Goal: Task Accomplishment & Management: Use online tool/utility

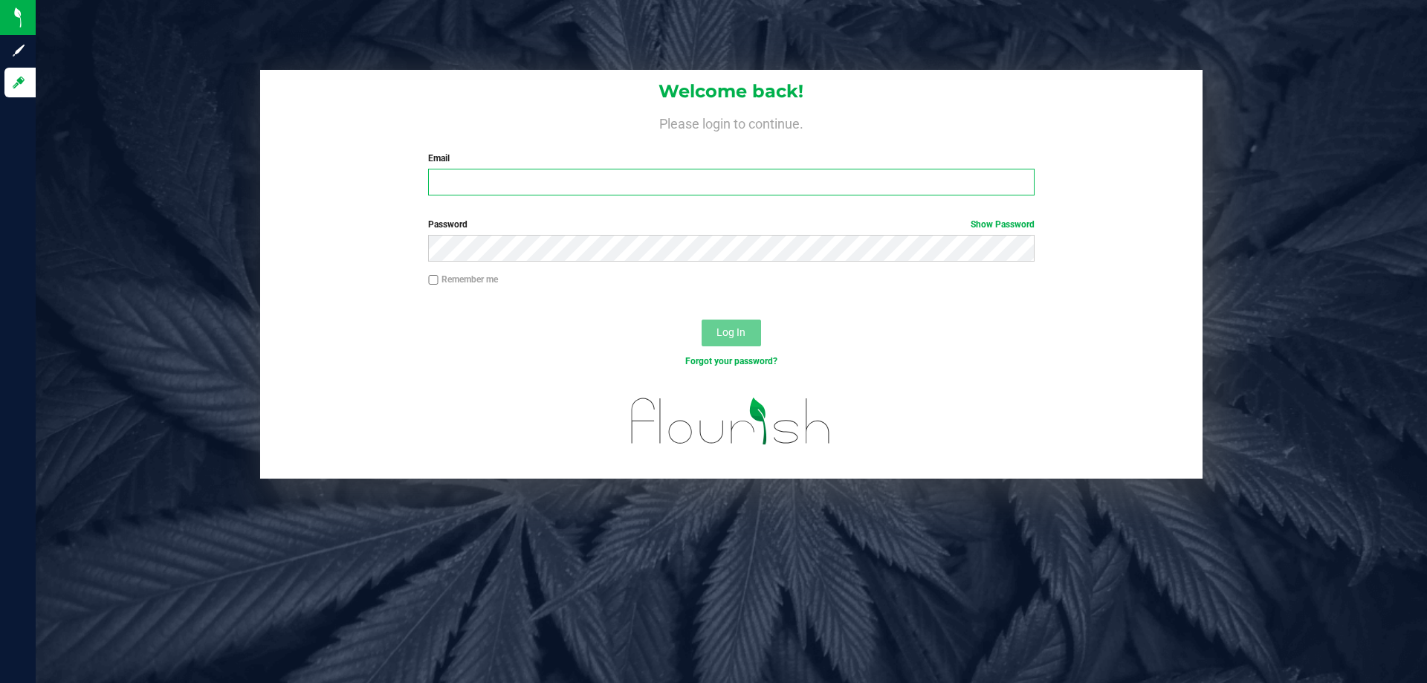
click at [553, 183] on input "Email" at bounding box center [731, 182] width 606 height 27
type input "[EMAIL_ADDRESS][DOMAIN_NAME]"
click at [701, 319] on button "Log In" at bounding box center [730, 332] width 59 height 27
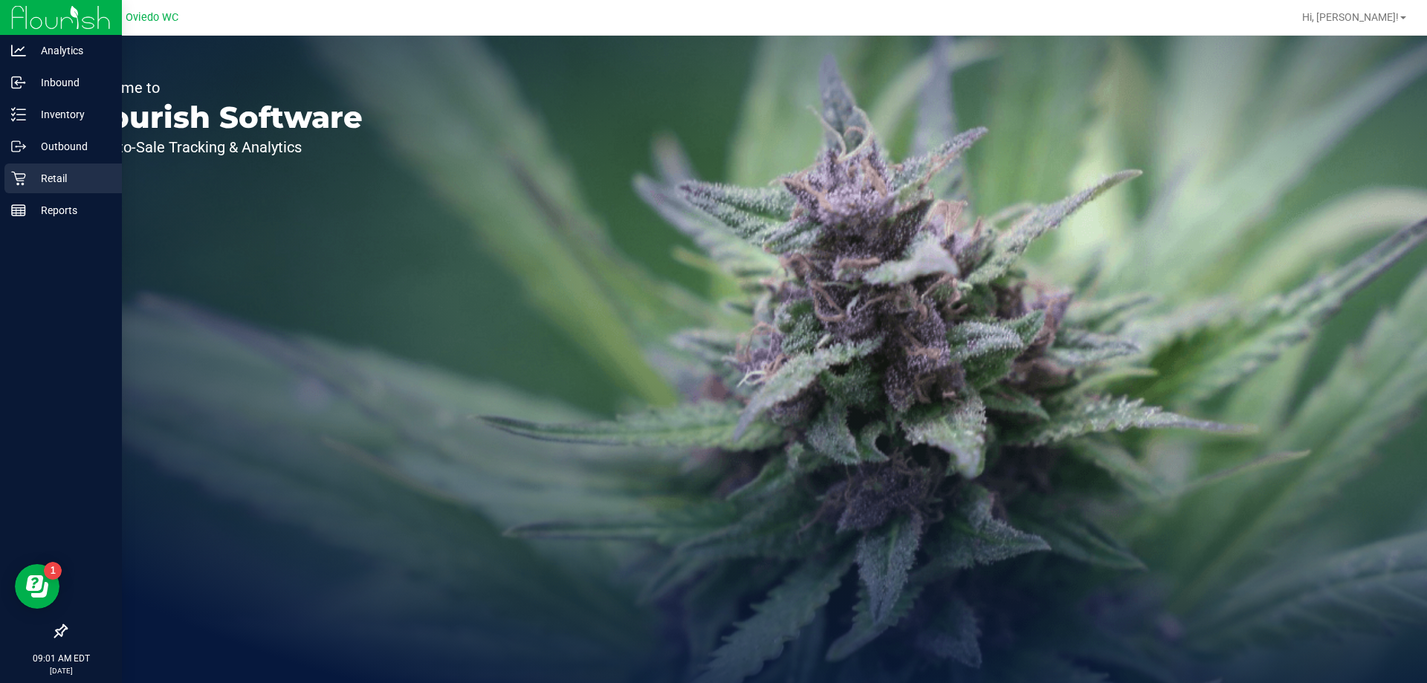
click at [13, 184] on icon at bounding box center [18, 178] width 15 height 15
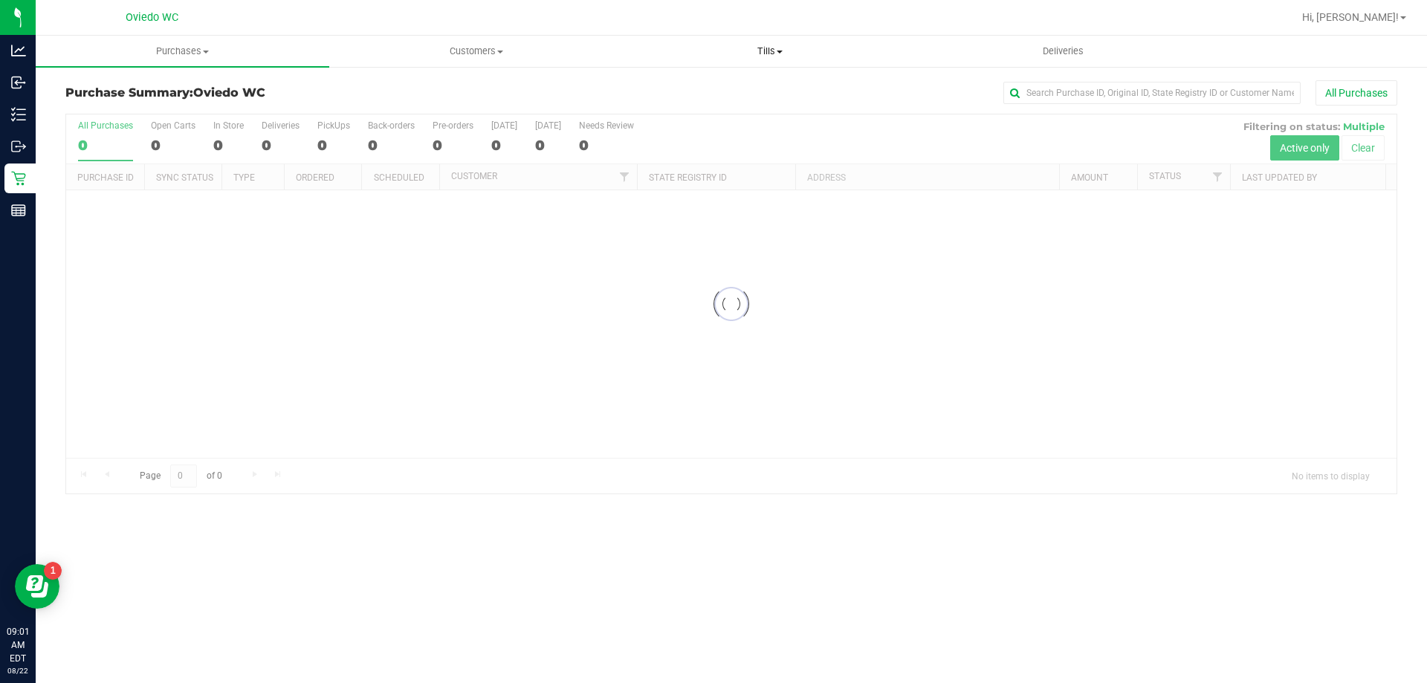
click at [760, 47] on span "Tills" at bounding box center [769, 51] width 292 height 13
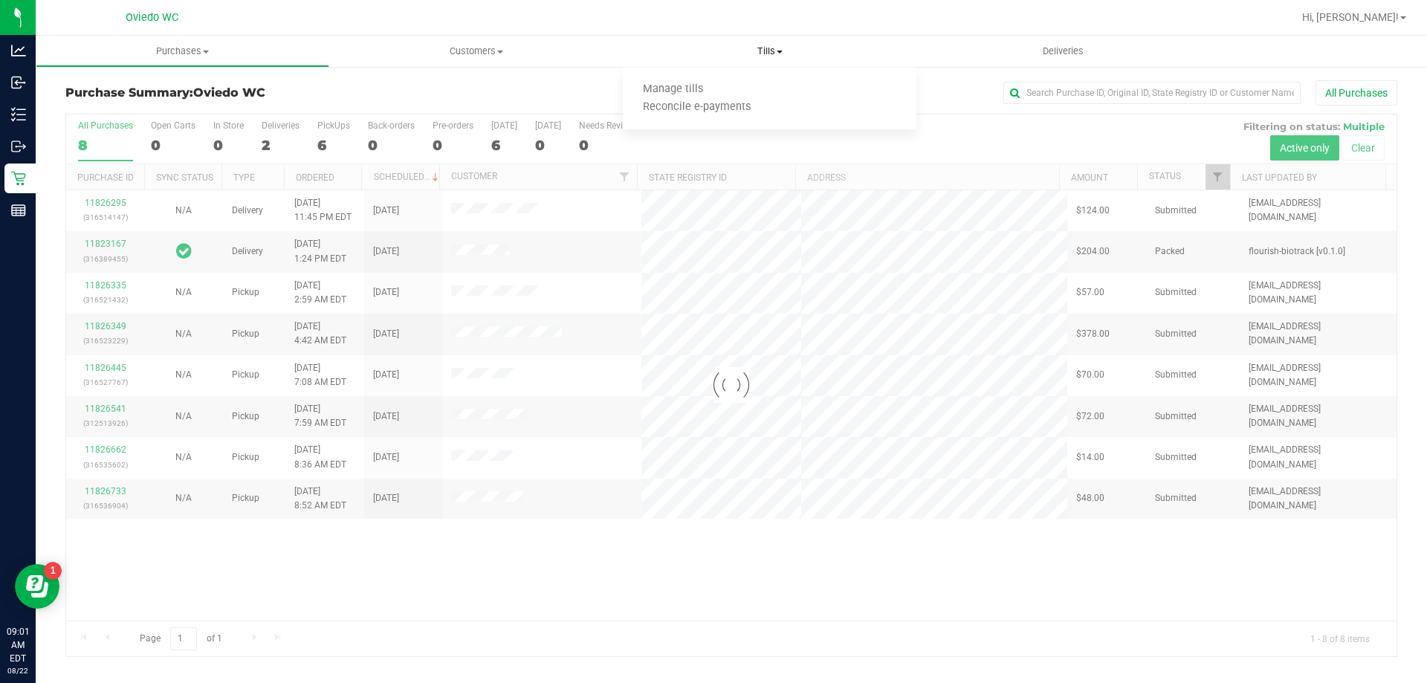
click at [668, 85] on span "Manage tills" at bounding box center [673, 89] width 100 height 13
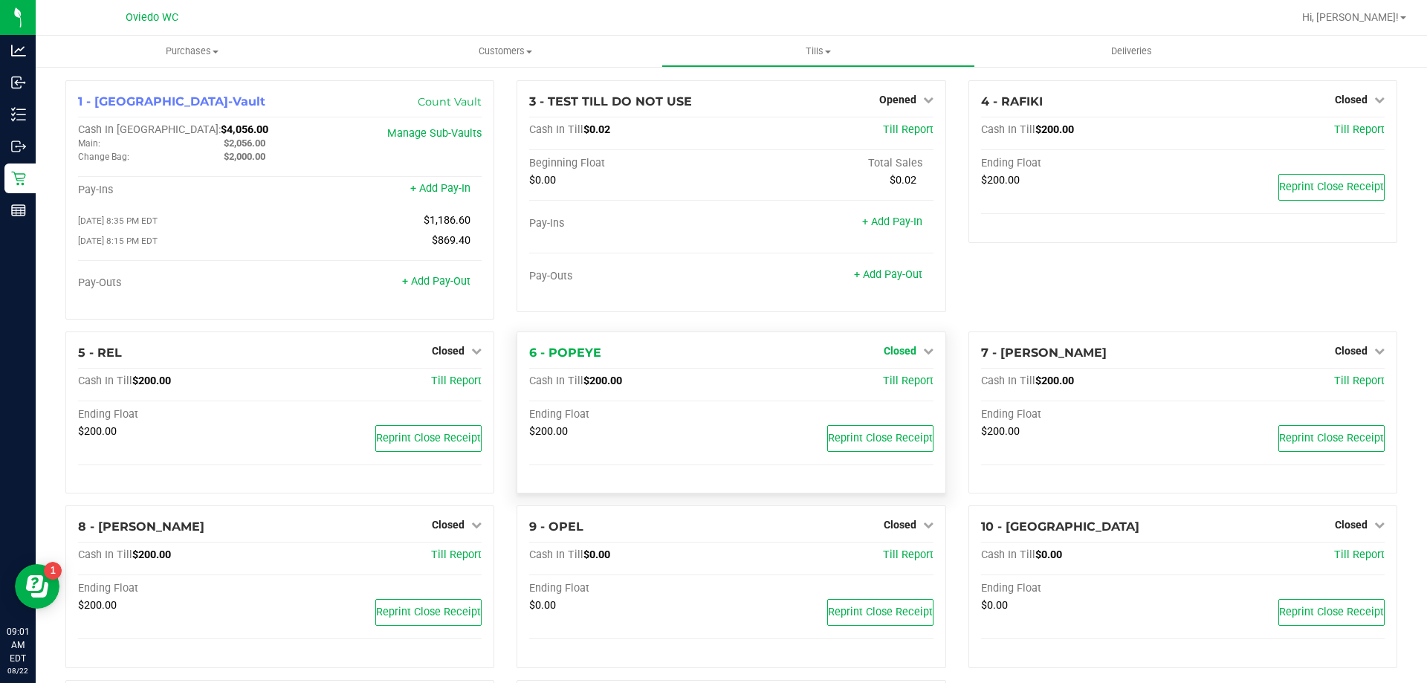
click at [903, 350] on span "Closed" at bounding box center [899, 351] width 33 height 12
click at [889, 387] on link "Open Till" at bounding box center [899, 381] width 39 height 12
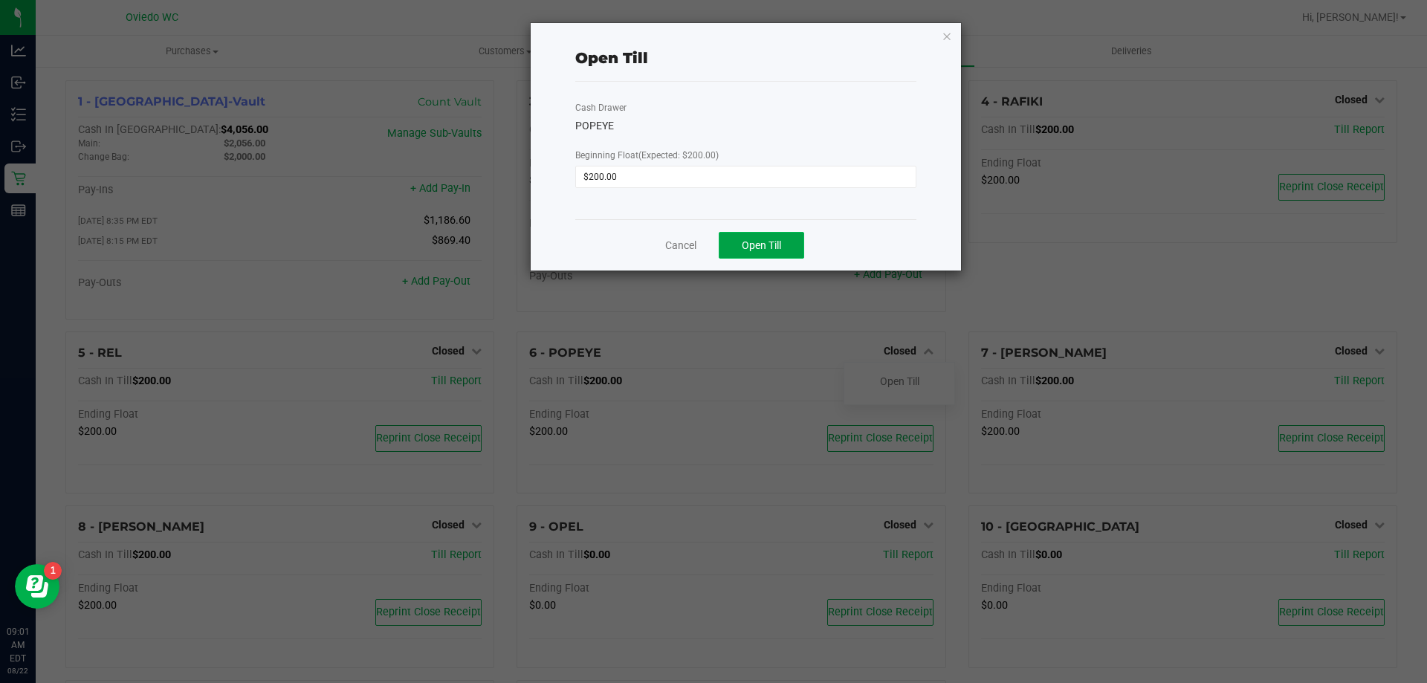
click at [784, 243] on button "Open Till" at bounding box center [760, 245] width 85 height 27
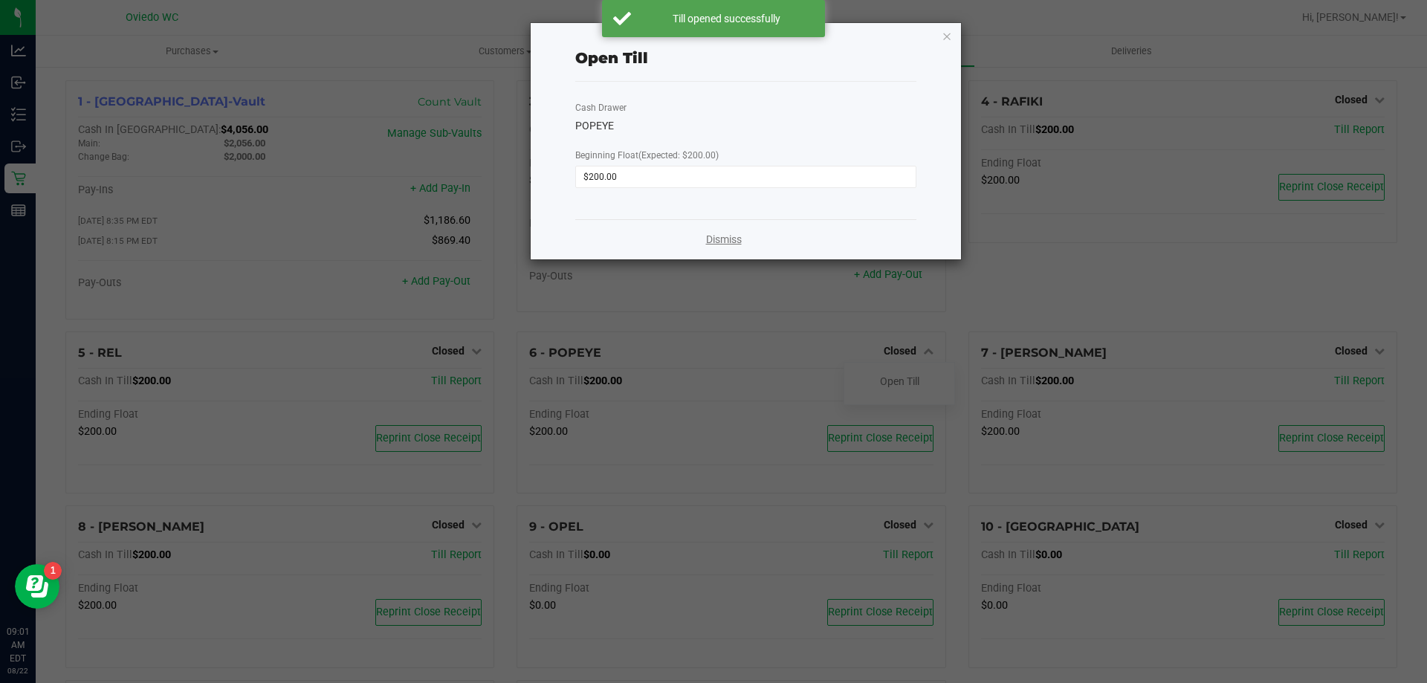
click at [725, 244] on link "Dismiss" at bounding box center [724, 240] width 36 height 16
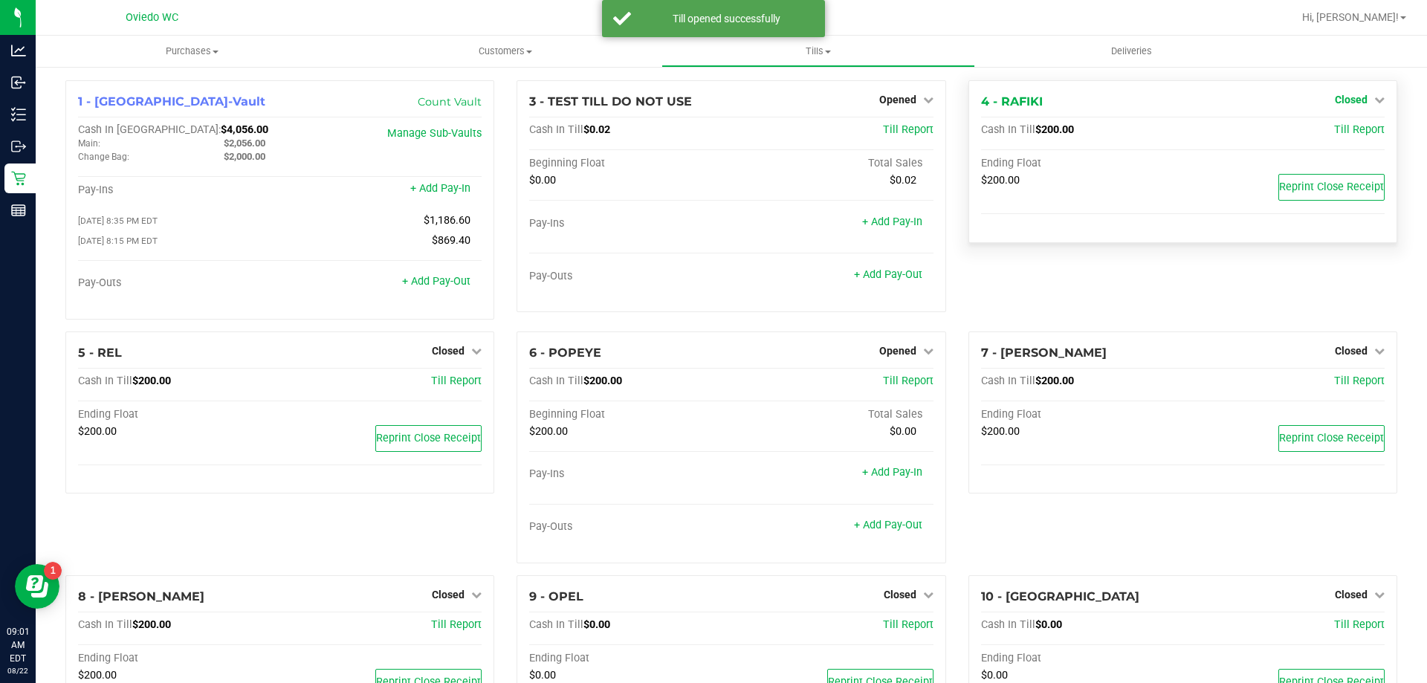
click at [1374, 97] on icon at bounding box center [1379, 99] width 10 height 10
click at [1331, 134] on link "Open Till" at bounding box center [1350, 131] width 39 height 12
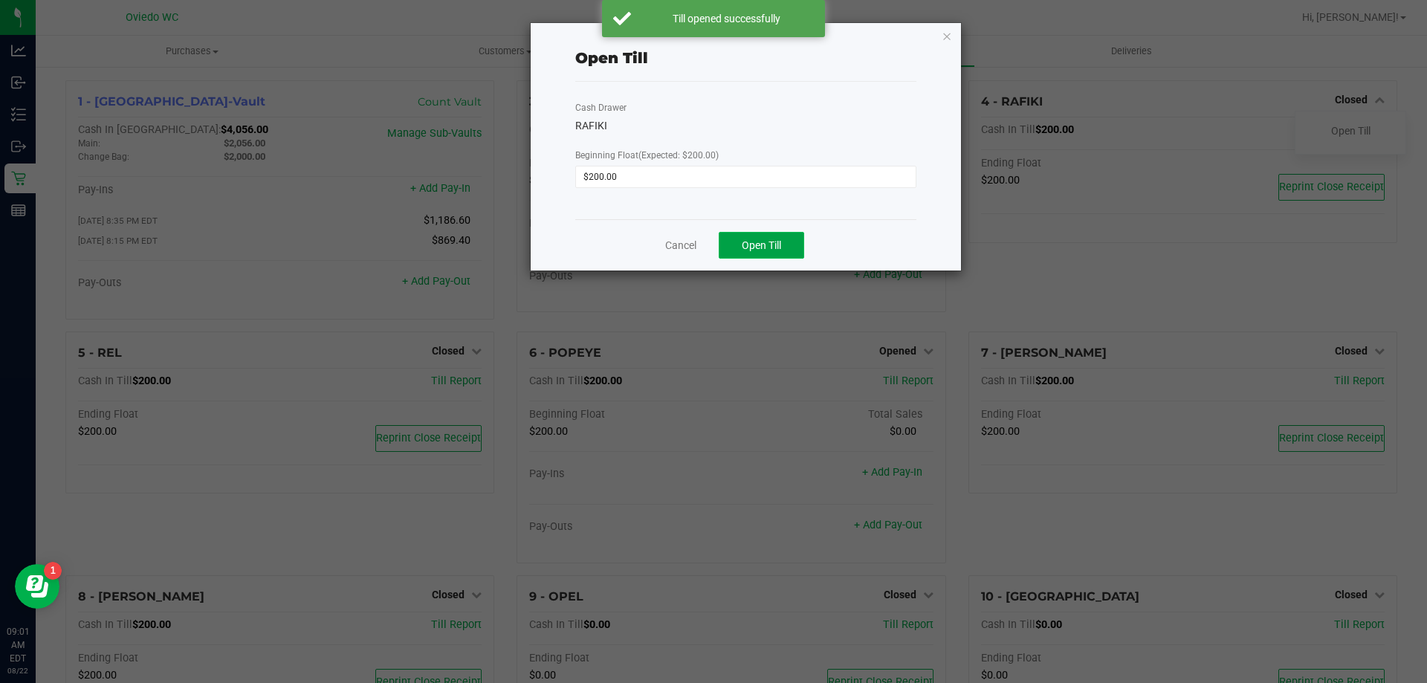
click at [762, 241] on span "Open Till" at bounding box center [760, 245] width 39 height 12
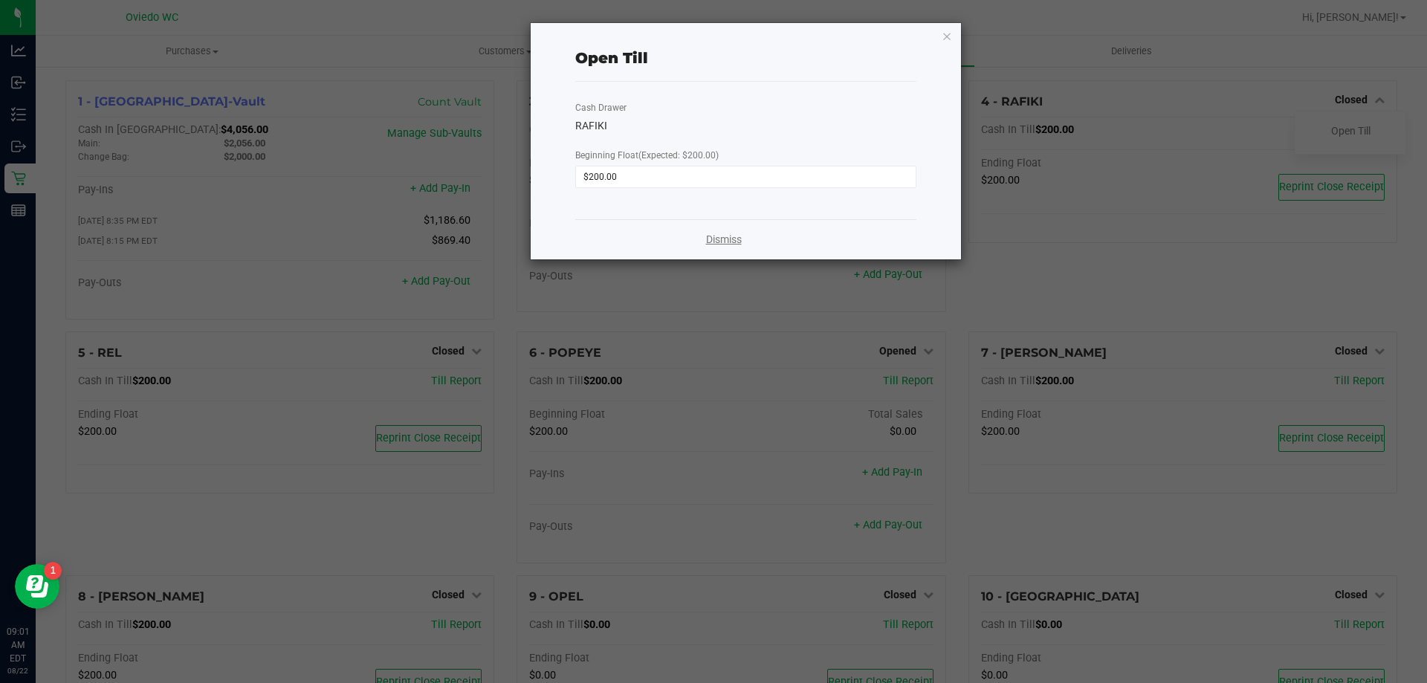
click at [718, 237] on link "Dismiss" at bounding box center [724, 240] width 36 height 16
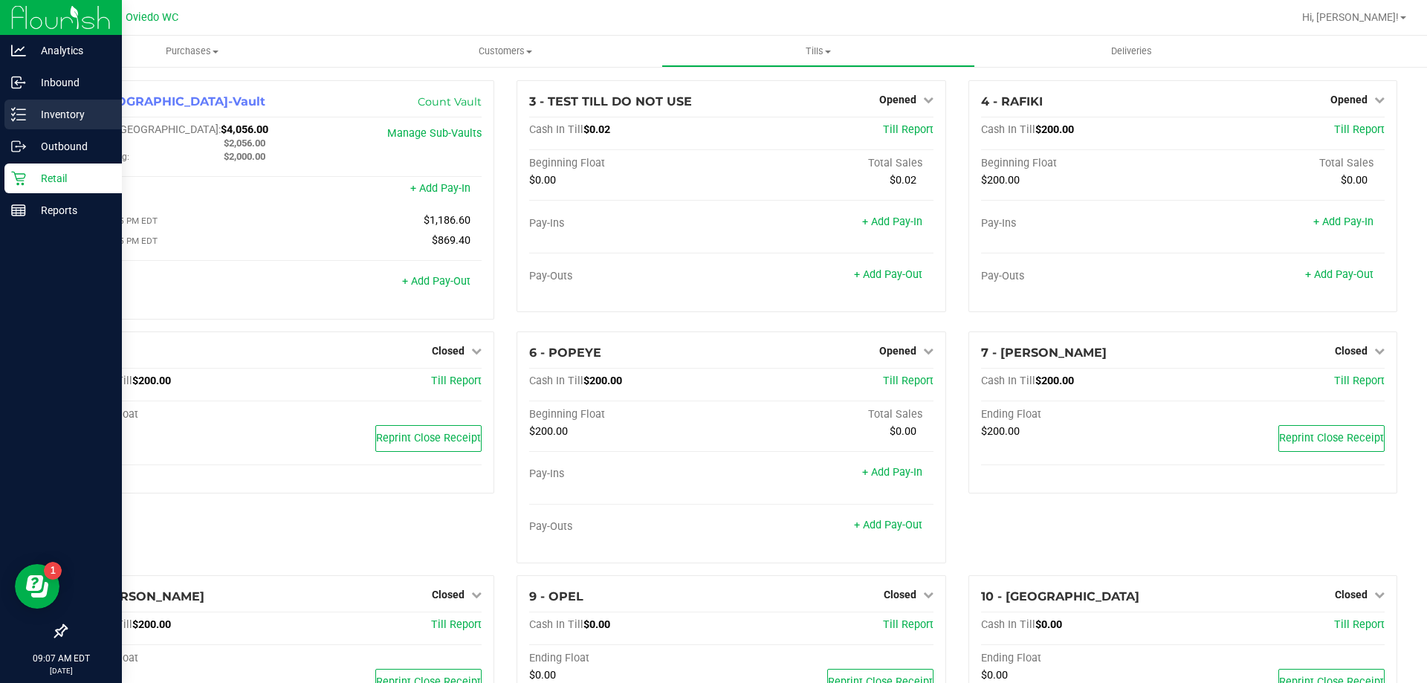
click at [24, 122] on div "Inventory" at bounding box center [62, 115] width 117 height 30
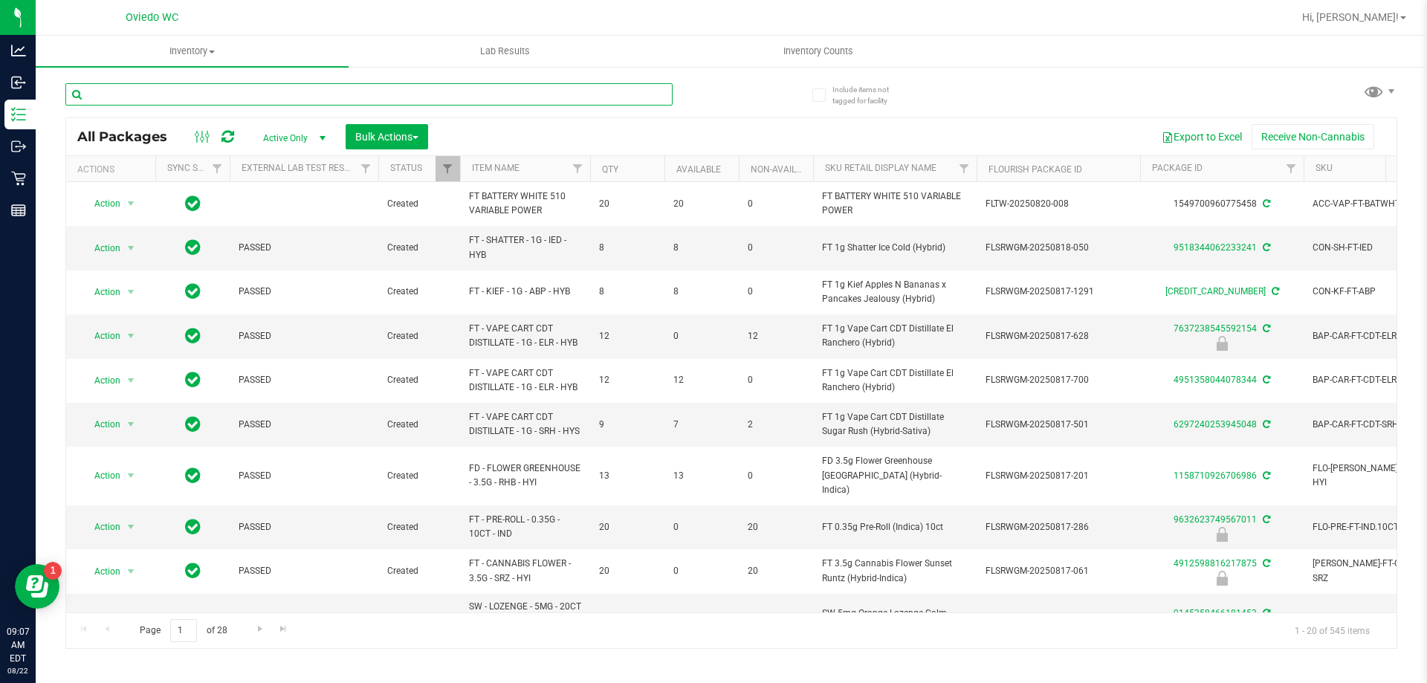
click at [215, 91] on input "text" at bounding box center [368, 94] width 607 height 22
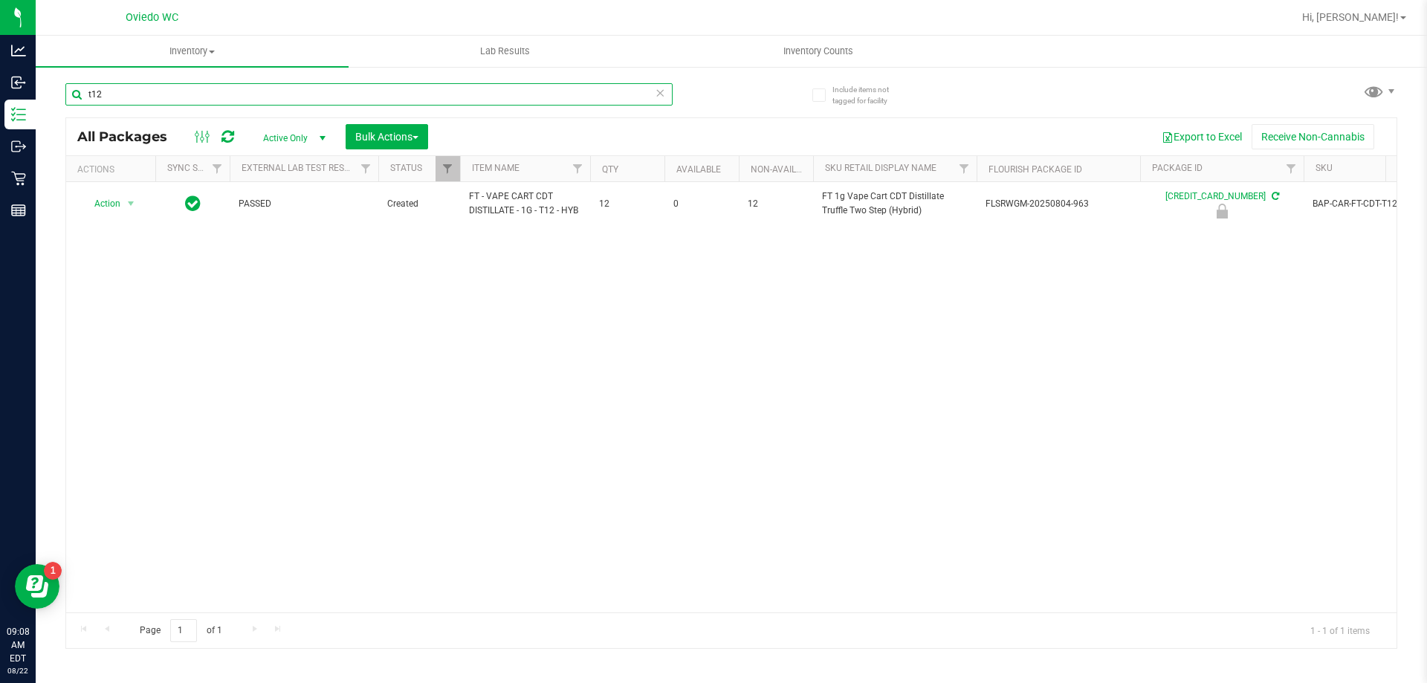
click at [430, 92] on input "t12" at bounding box center [368, 94] width 607 height 22
click at [429, 93] on input "t12" at bounding box center [368, 94] width 607 height 22
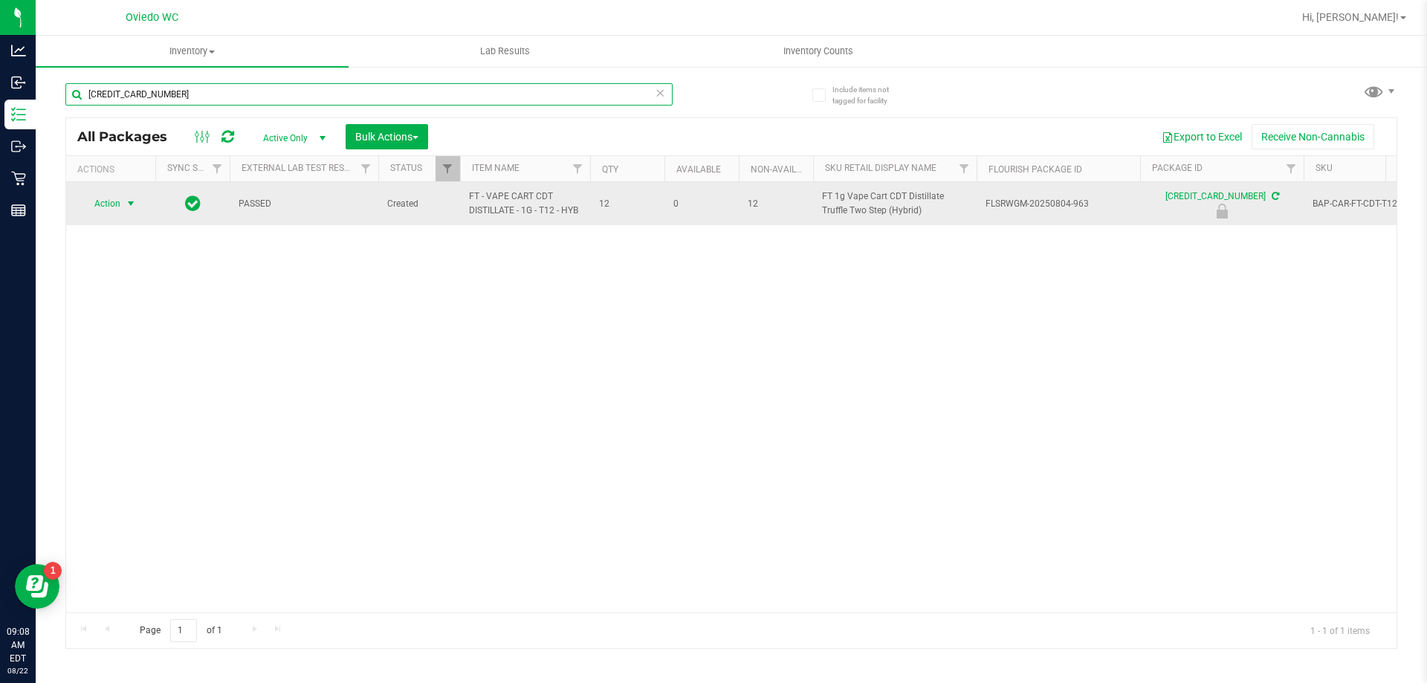
type input "[CREDIT_CARD_NUMBER]"
click at [116, 204] on span "Action" at bounding box center [101, 203] width 40 height 21
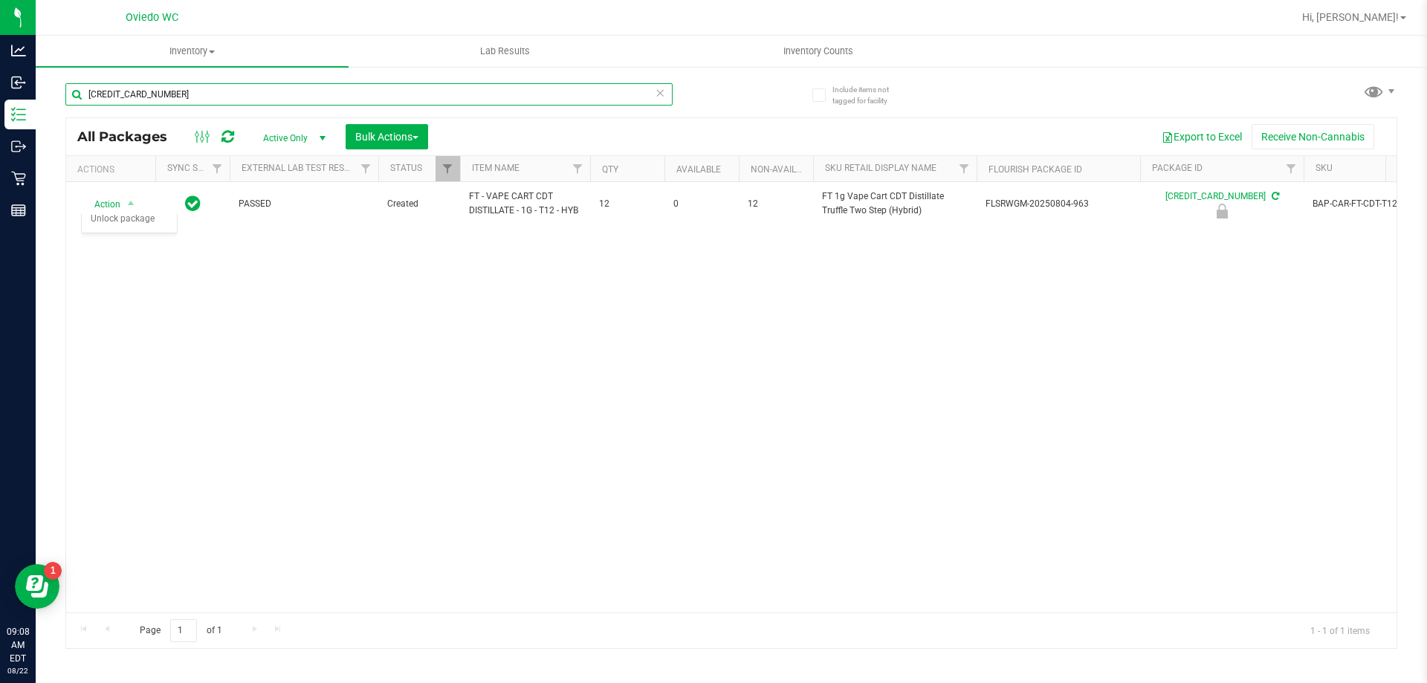
click at [212, 86] on input "[CREDIT_CARD_NUMBER]" at bounding box center [368, 94] width 607 height 22
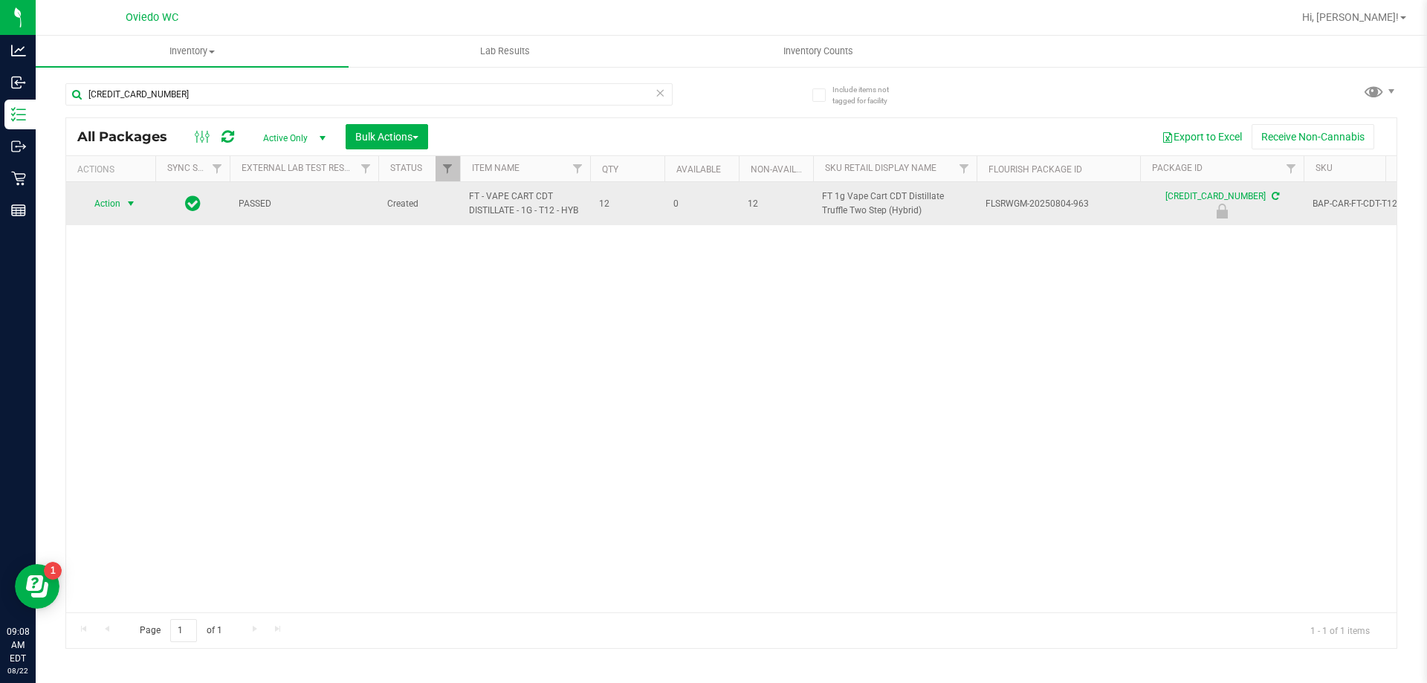
click at [117, 210] on span "Action" at bounding box center [101, 203] width 40 height 21
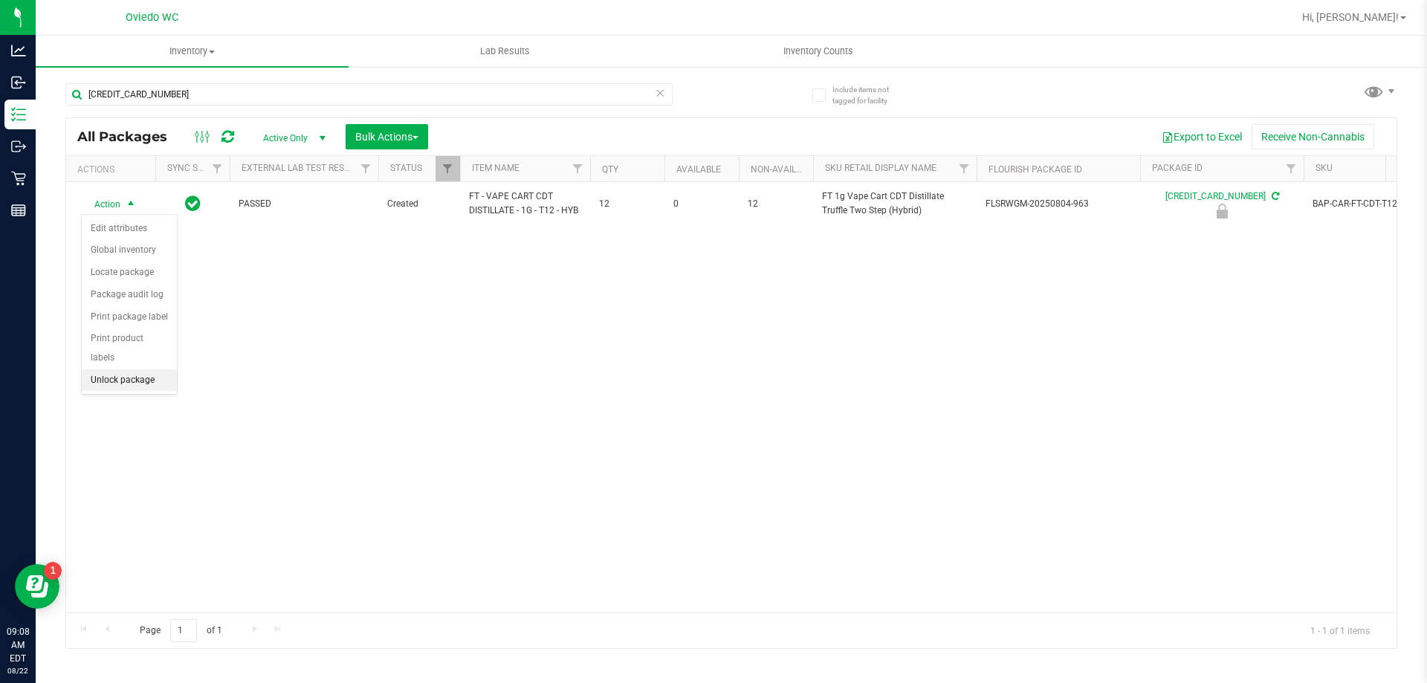
click at [109, 369] on li "Unlock package" at bounding box center [129, 380] width 95 height 22
